Goal: Information Seeking & Learning: Learn about a topic

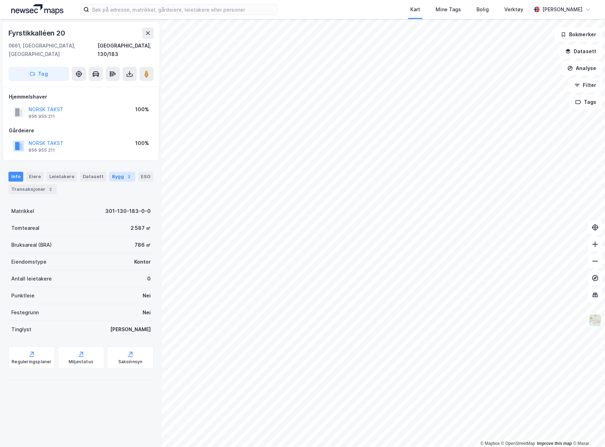
click at [115, 172] on div "Bygg 2" at bounding box center [122, 177] width 26 height 10
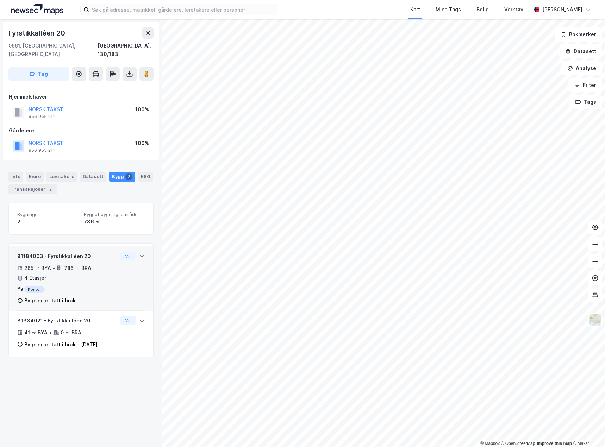
click at [100, 268] on div "265 ㎡ BYA • 786 ㎡ BRA • 4 Etasjer" at bounding box center [67, 273] width 100 height 18
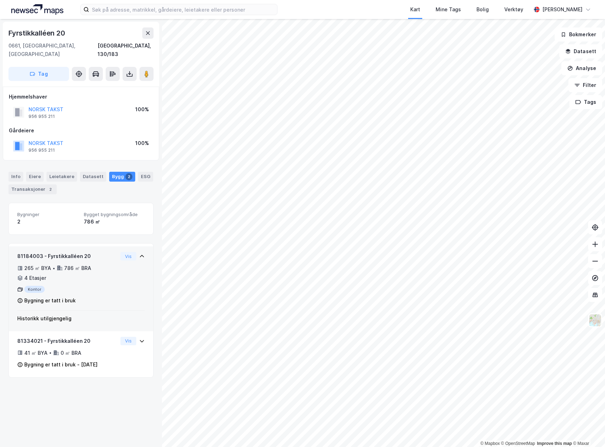
click at [100, 268] on div "265 ㎡ BYA • 786 ㎡ BRA • 4 Etasjer" at bounding box center [67, 273] width 100 height 18
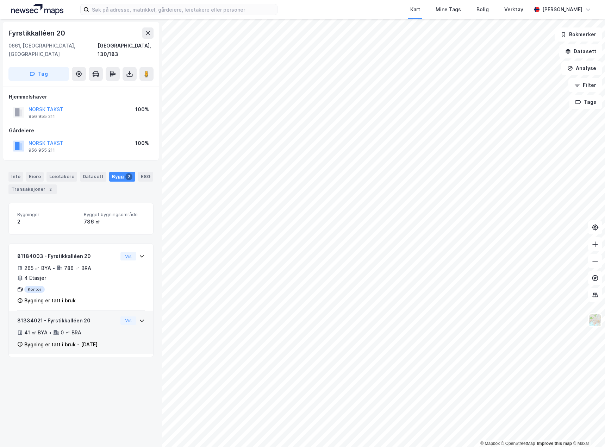
click at [107, 329] on div "41 ㎡ BYA • 0 ㎡ BRA" at bounding box center [67, 333] width 100 height 8
